Goal: Task Accomplishment & Management: Manage account settings

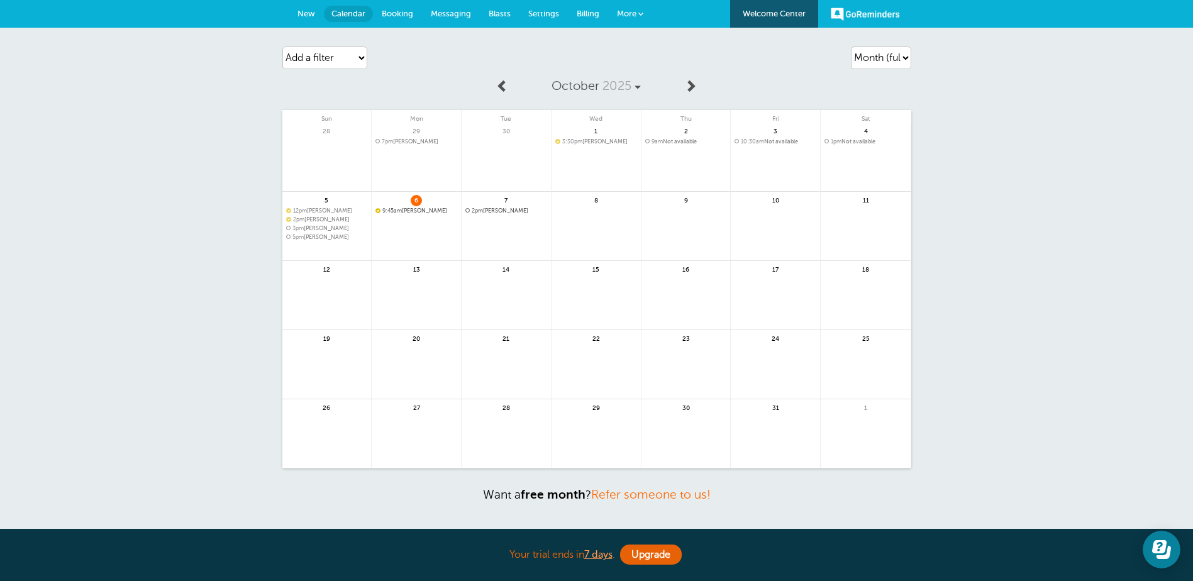
click at [428, 210] on span "9:45am [PERSON_NAME]" at bounding box center [417, 211] width 82 height 7
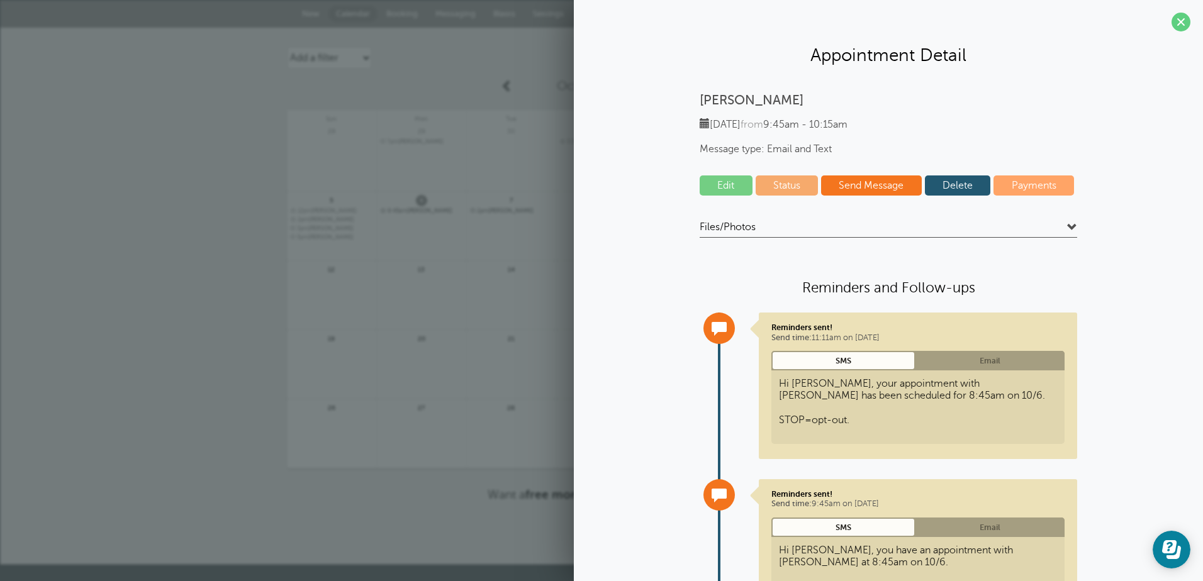
click at [781, 178] on link "Status" at bounding box center [786, 185] width 63 height 20
select select "confirmed"
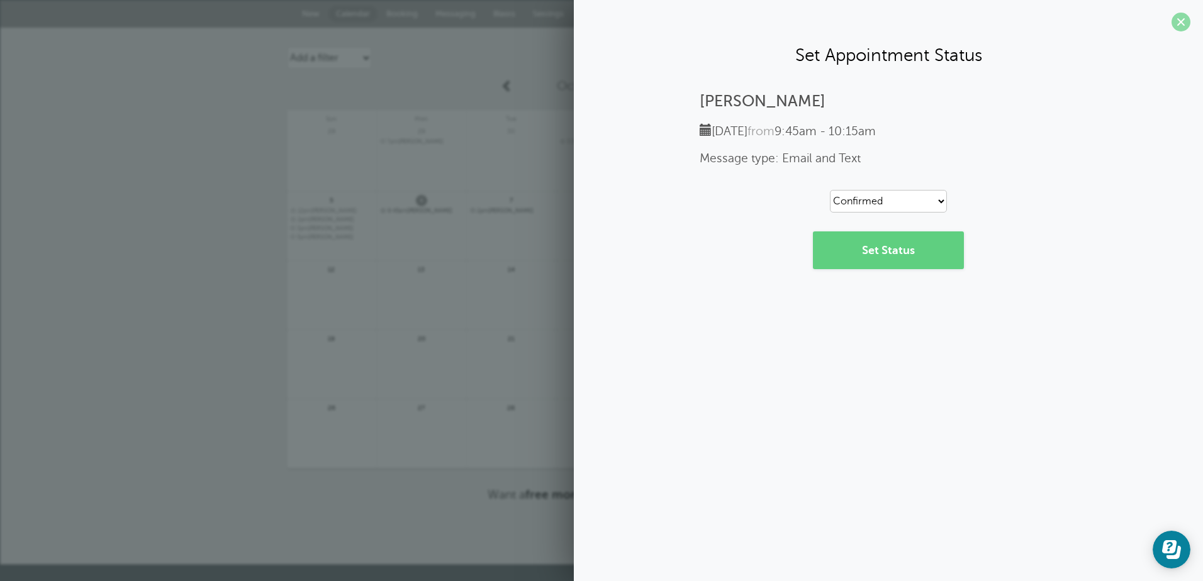
click at [1178, 17] on span at bounding box center [1180, 22] width 19 height 19
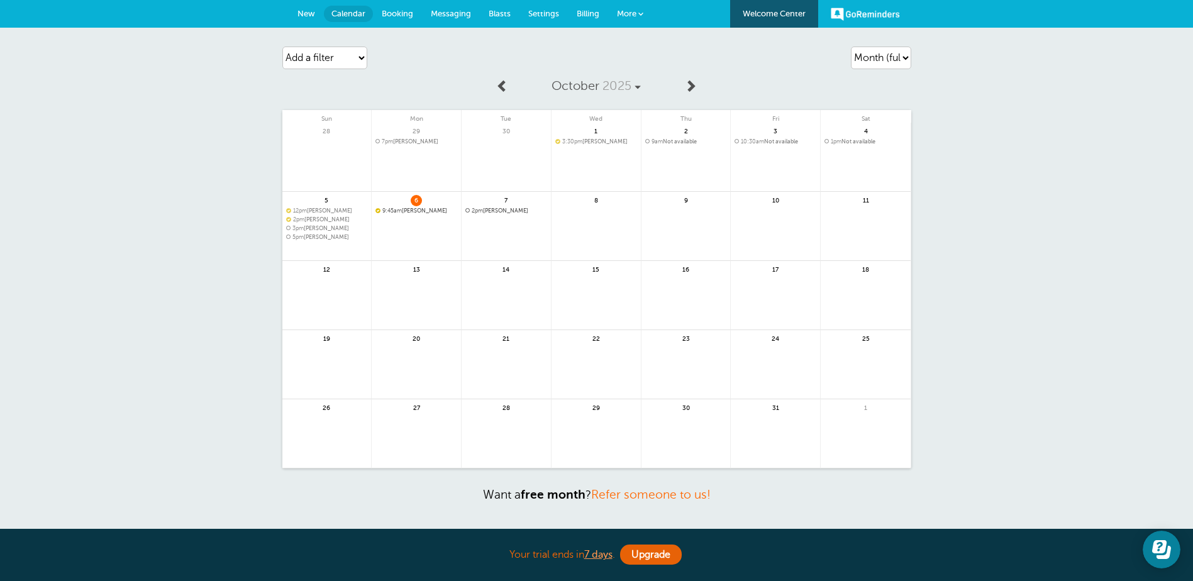
click at [503, 209] on span "2pm [PERSON_NAME]" at bounding box center [506, 211] width 82 height 7
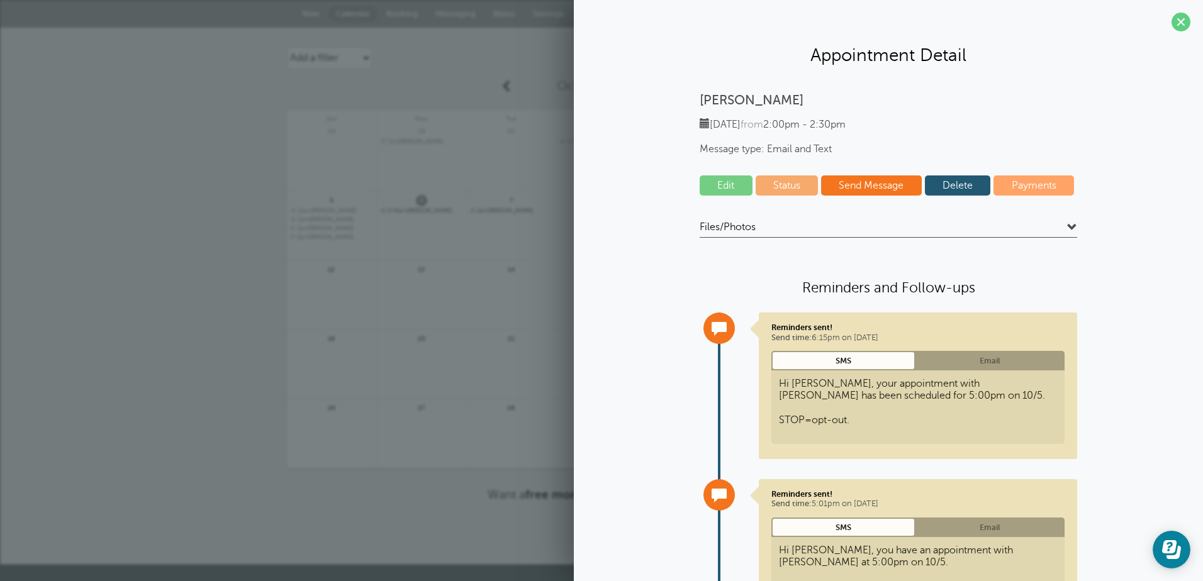
click at [789, 191] on link "Status" at bounding box center [786, 185] width 63 height 20
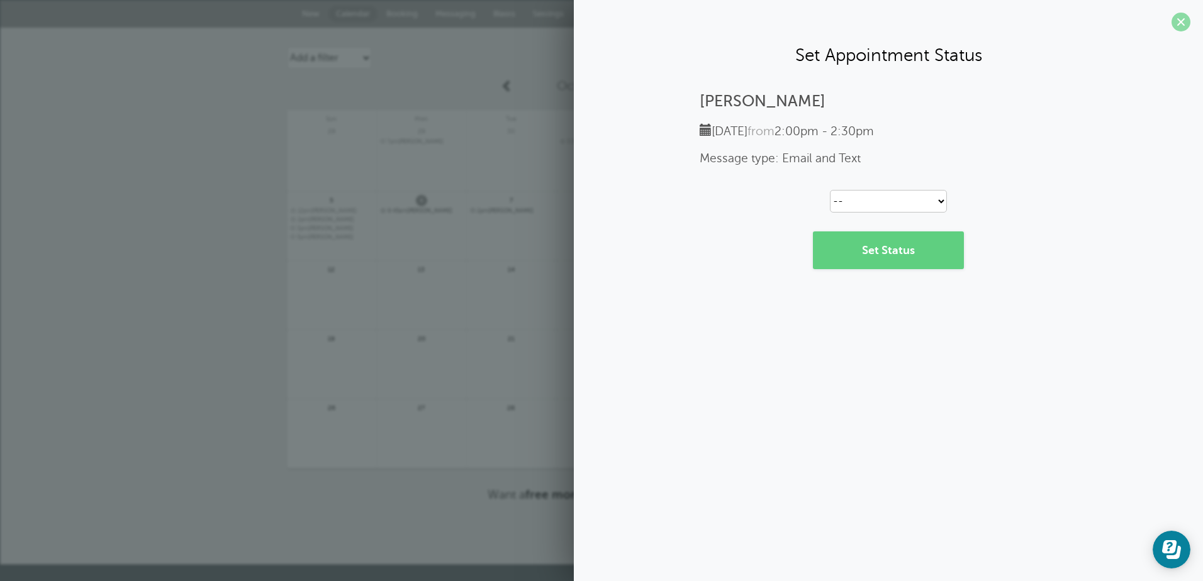
click at [1177, 25] on span at bounding box center [1180, 22] width 19 height 19
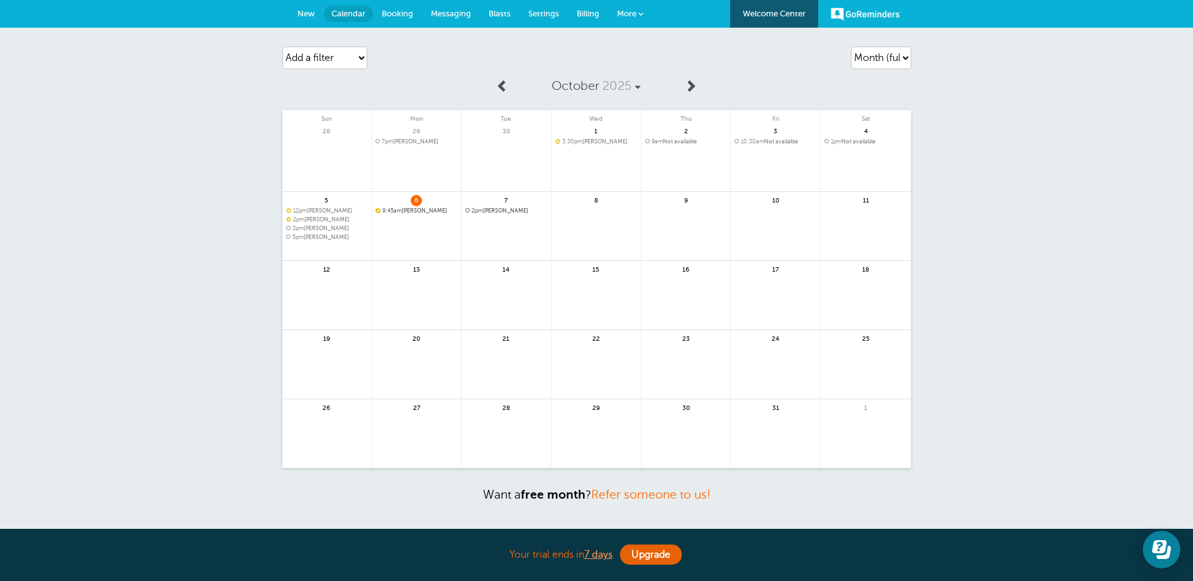
drag, startPoint x: 416, startPoint y: 211, endPoint x: 451, endPoint y: 213, distance: 35.2
click at [418, 210] on span "9:45am [PERSON_NAME]" at bounding box center [417, 211] width 82 height 7
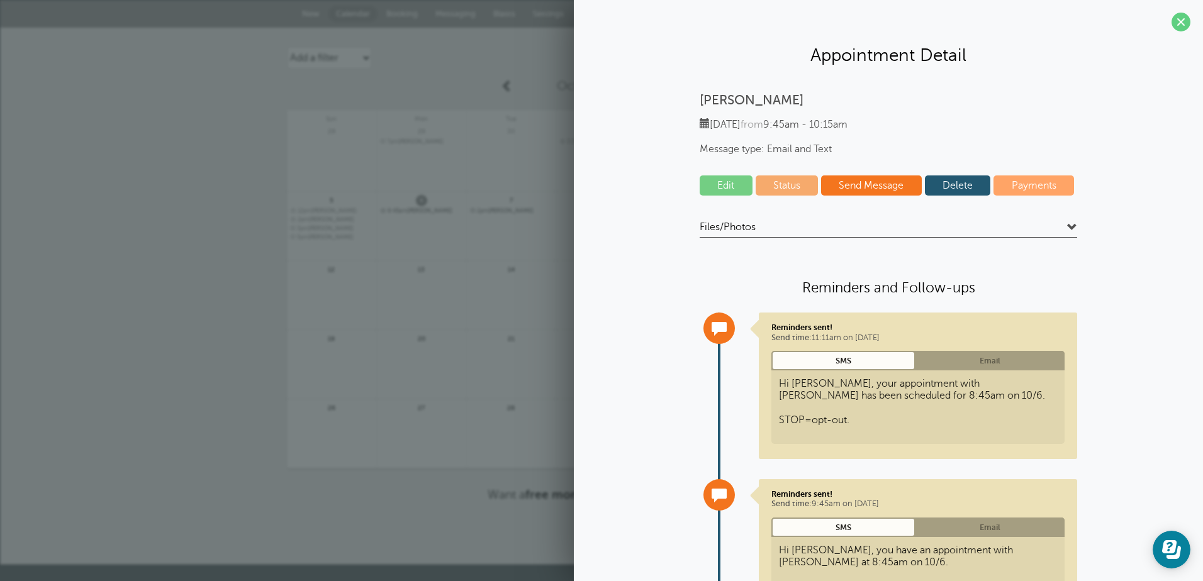
drag, startPoint x: 1174, startPoint y: 19, endPoint x: 1170, endPoint y: 28, distance: 9.0
click at [1171, 18] on span at bounding box center [1180, 22] width 19 height 19
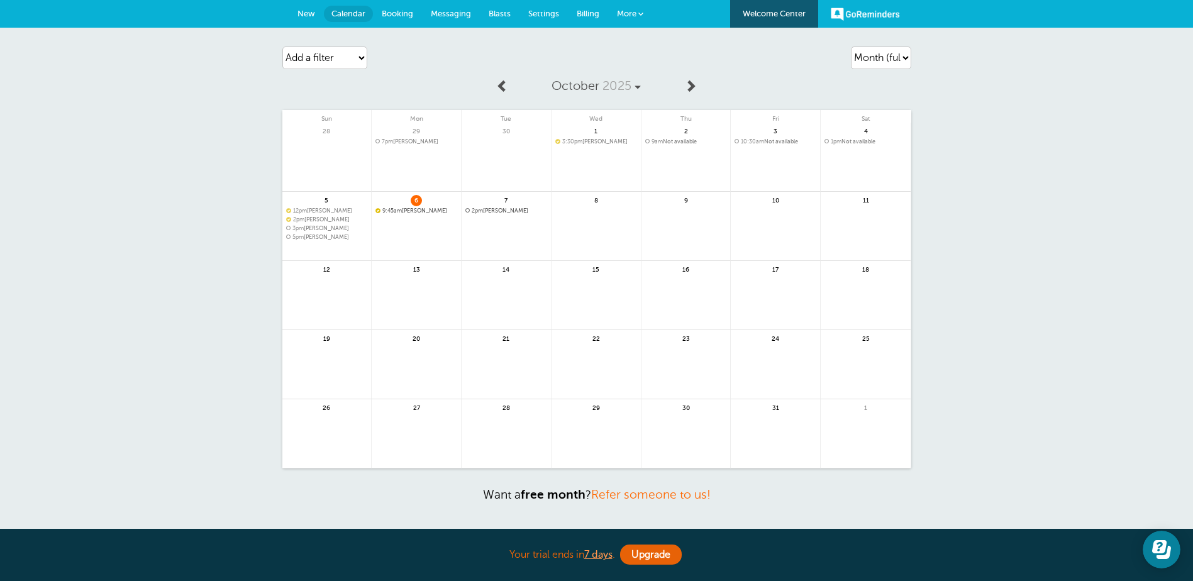
click at [414, 211] on span "9:45am [PERSON_NAME]" at bounding box center [417, 211] width 82 height 7
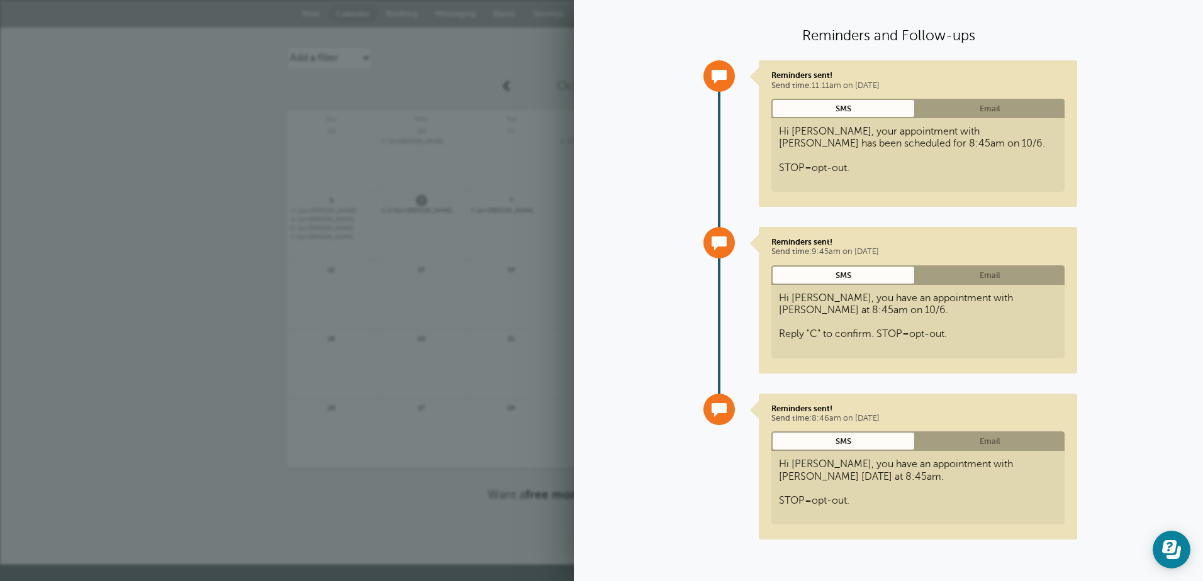
scroll to position [60, 0]
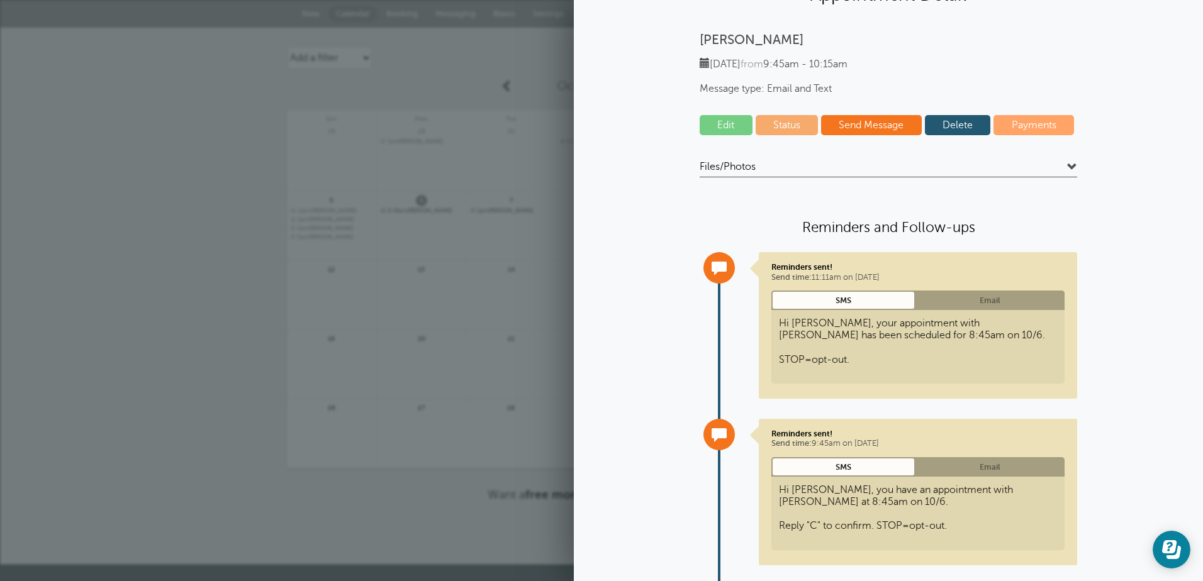
click at [720, 124] on link "Edit" at bounding box center [725, 125] width 53 height 20
